Goal: Task Accomplishment & Management: Use online tool/utility

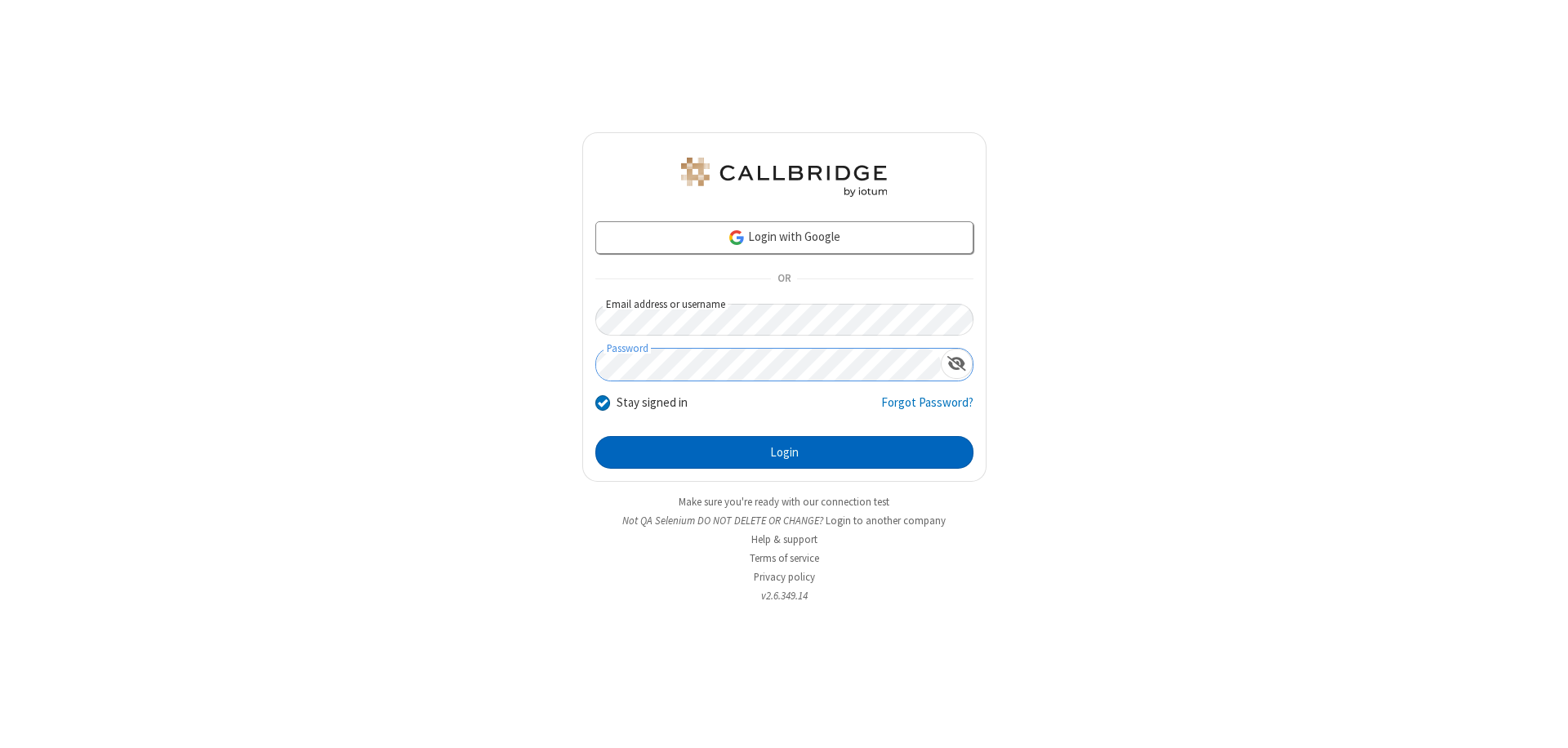
click at [784, 452] on button "Login" at bounding box center [784, 452] width 378 height 32
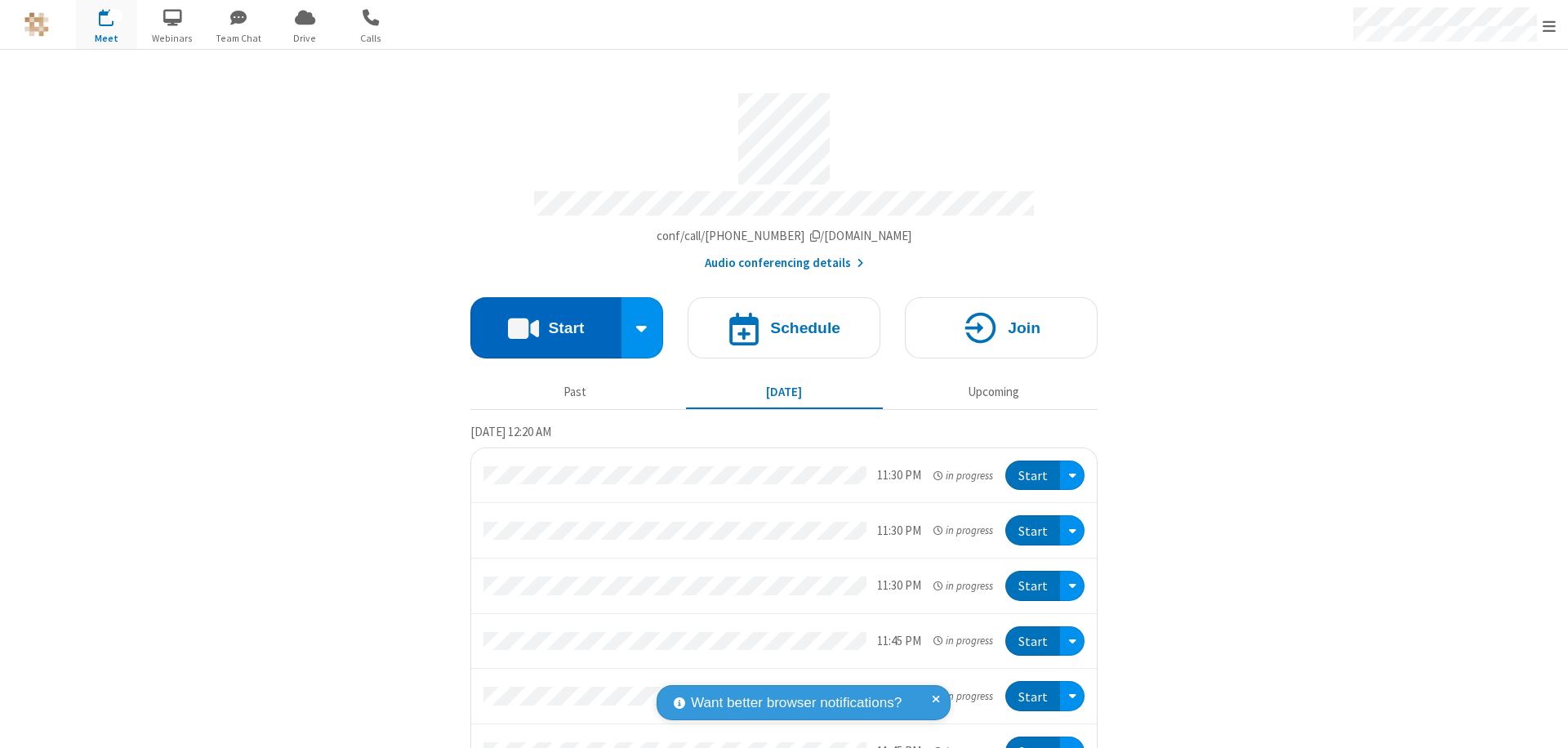
click at [539, 321] on button "Start" at bounding box center [546, 328] width 151 height 62
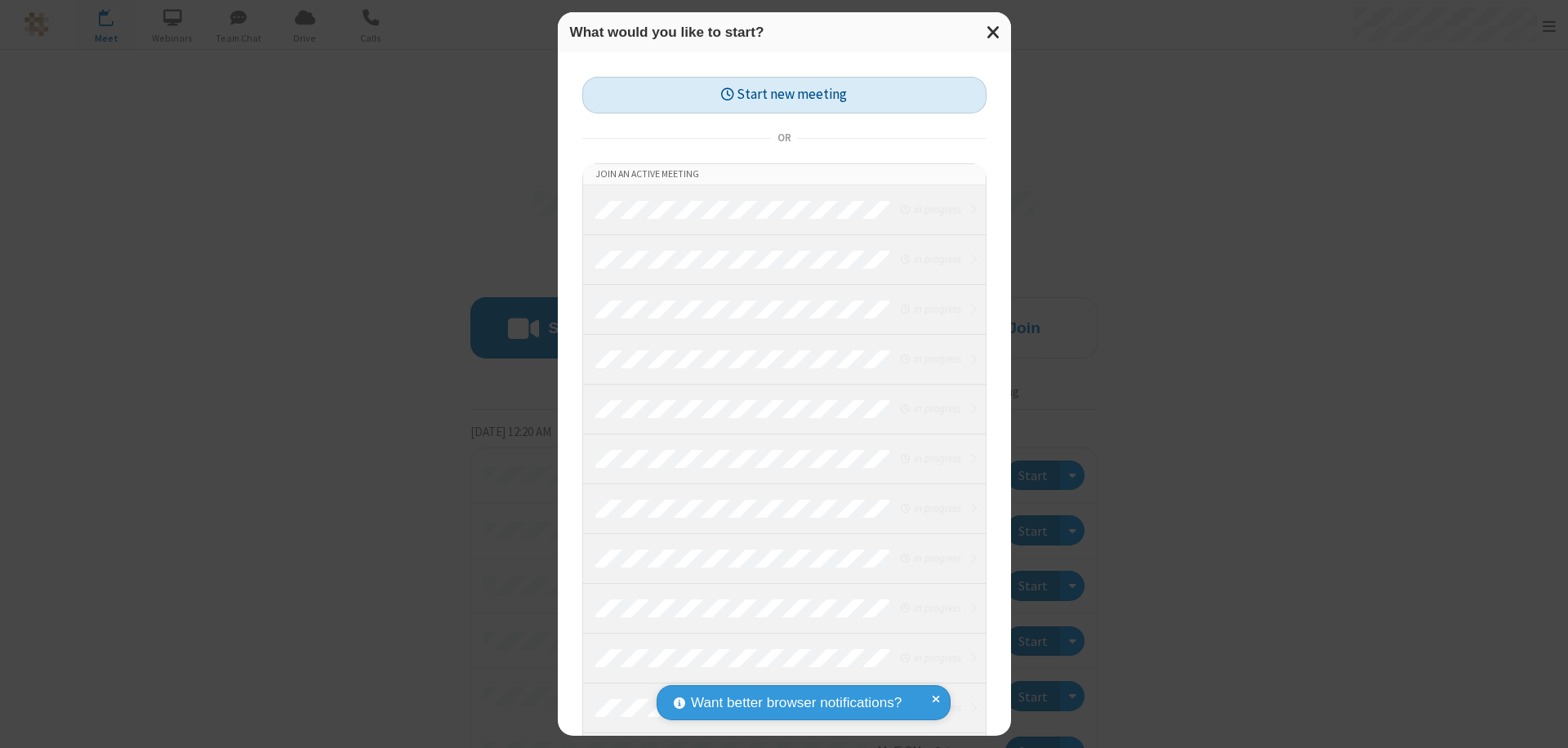
click at [784, 95] on button "Start new meeting" at bounding box center [784, 95] width 404 height 37
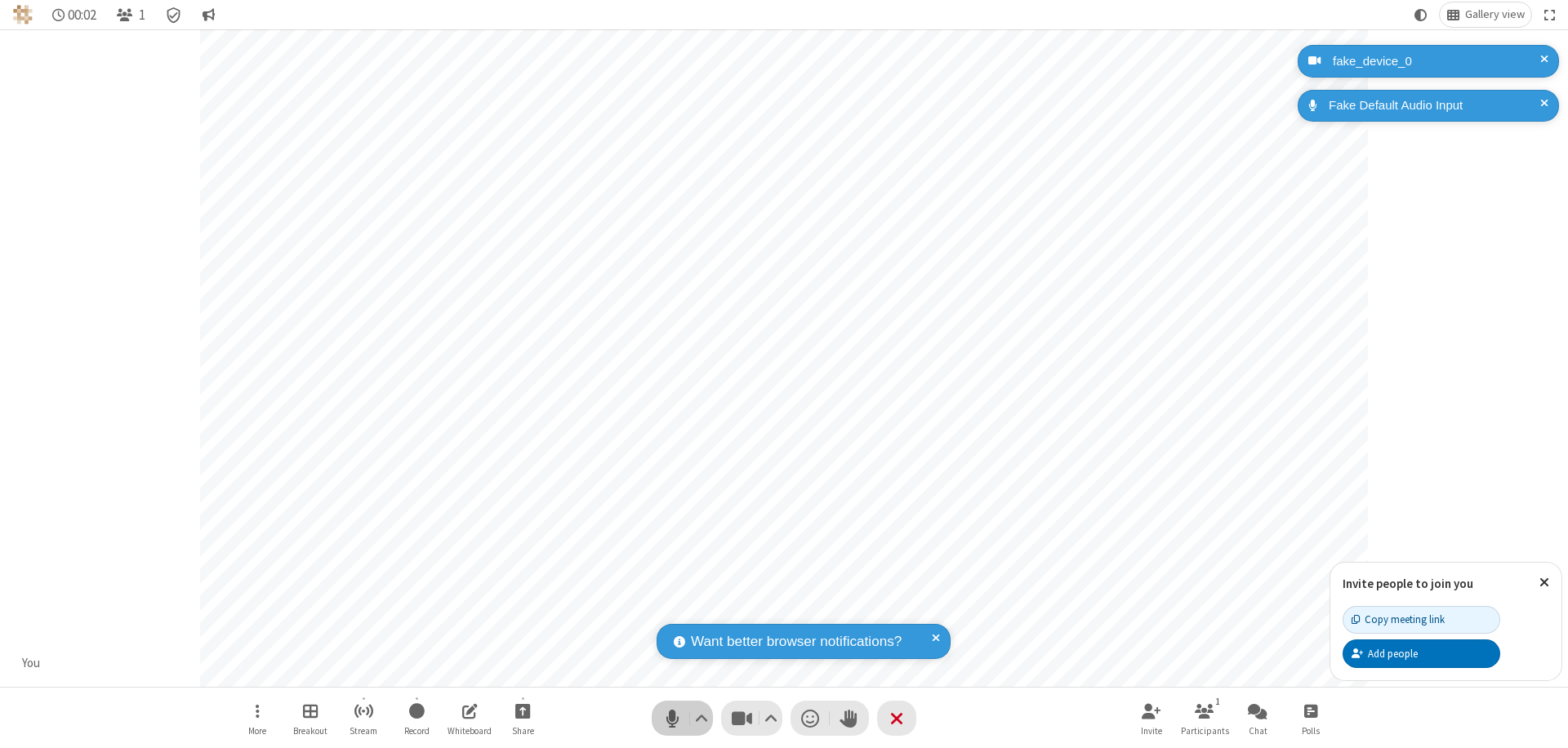
click at [672, 719] on span "Mute (⌘+Shift+A)" at bounding box center [672, 719] width 25 height 24
click at [672, 719] on span "Unmute (⌘+Shift+A)" at bounding box center [672, 719] width 25 height 24
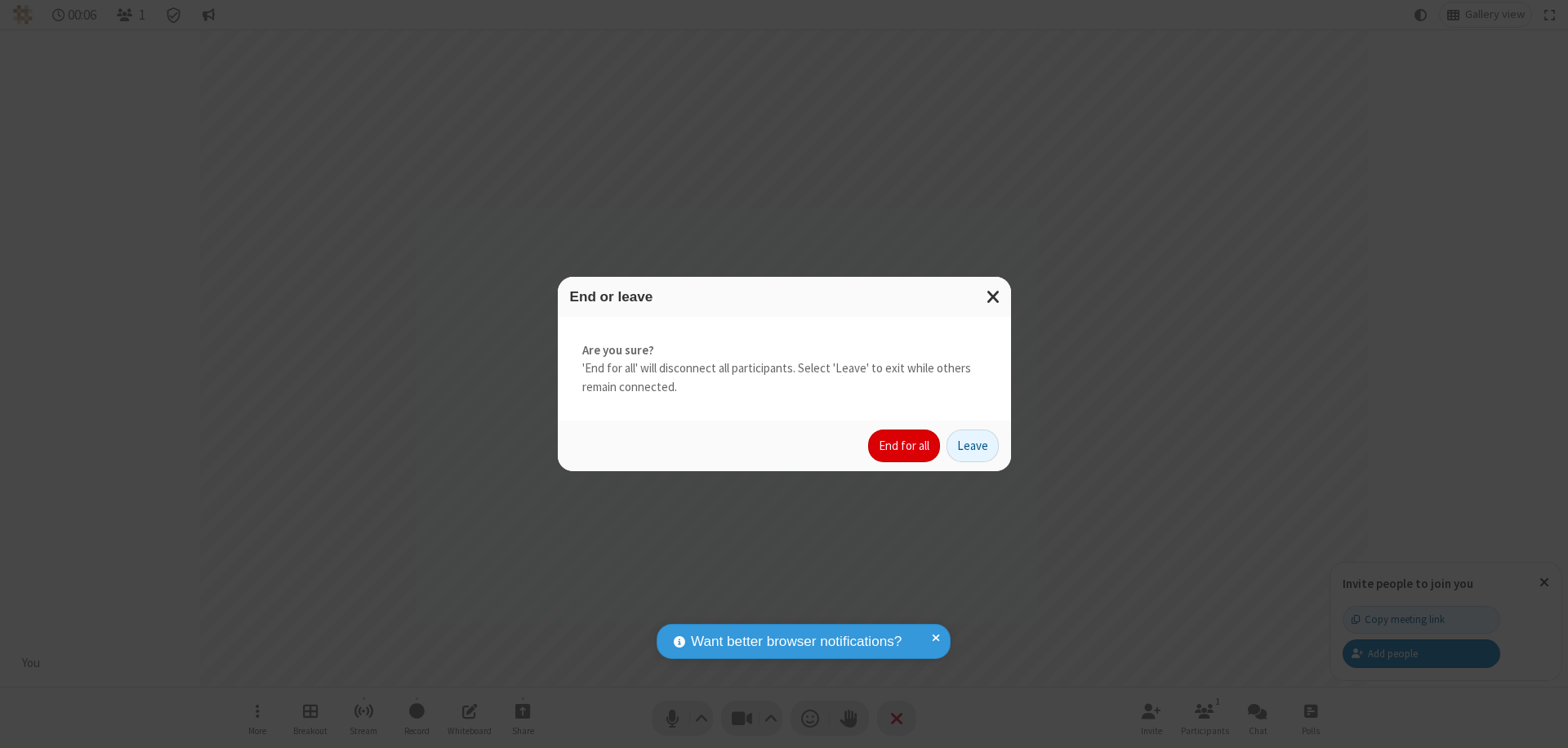
click at [905, 446] on button "End for all" at bounding box center [904, 446] width 72 height 32
